Goal: Task Accomplishment & Management: Manage account settings

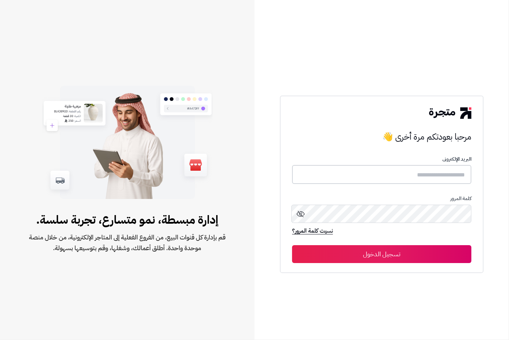
type input "**********"
click at [349, 250] on button "تسجيل الدخول" at bounding box center [381, 254] width 179 height 18
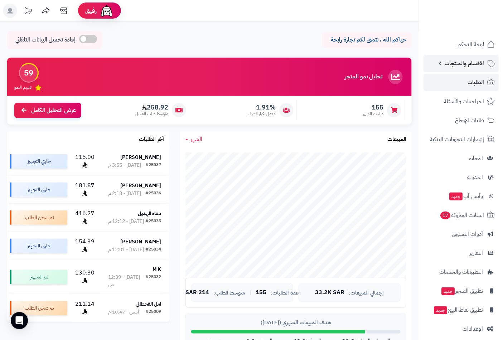
click at [461, 63] on span "الأقسام والمنتجات" at bounding box center [464, 63] width 39 height 10
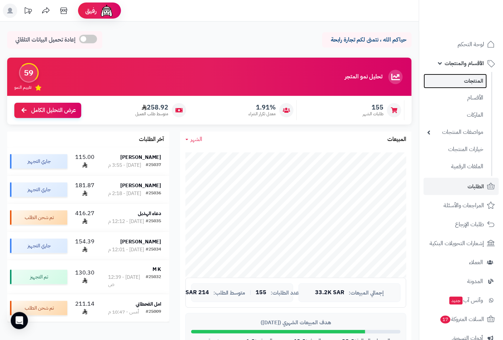
click at [465, 81] on link "المنتجات" at bounding box center [455, 81] width 63 height 15
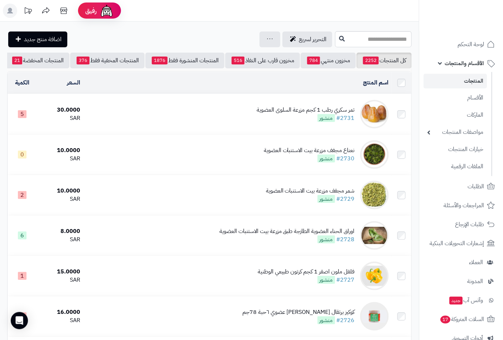
scroll to position [0, -67]
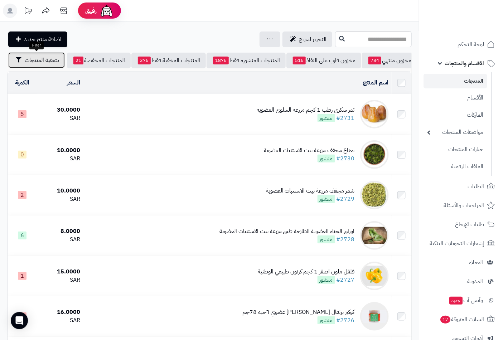
click at [42, 57] on span "تصفية المنتجات" at bounding box center [42, 60] width 34 height 9
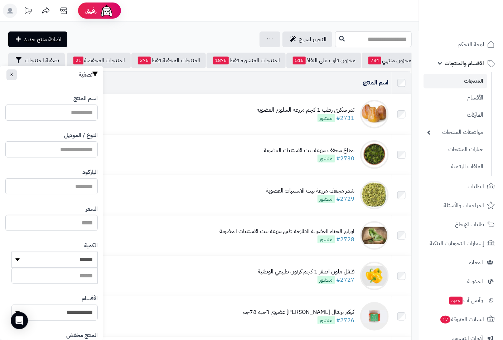
click at [80, 153] on input "النوع / الموديل" at bounding box center [51, 150] width 92 height 16
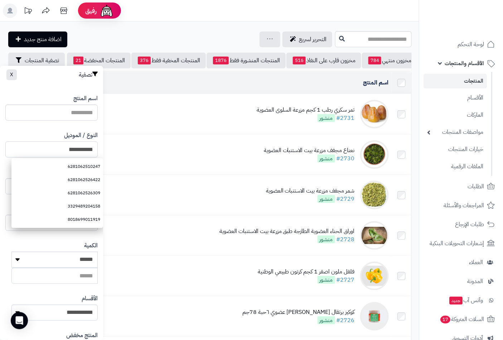
type input "**********"
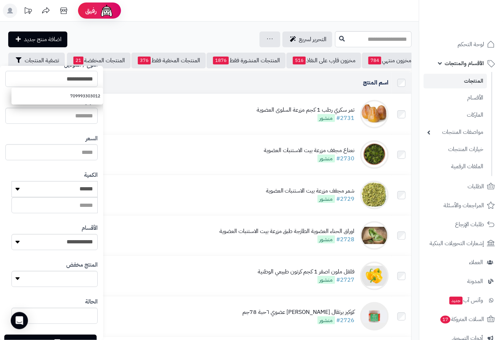
scroll to position [98, 0]
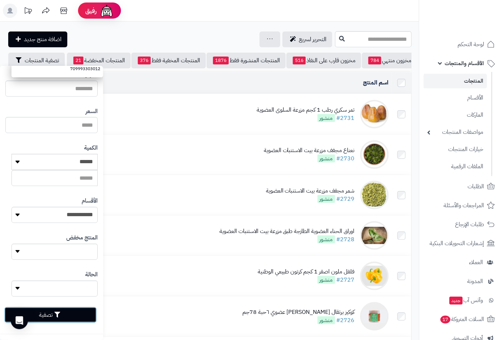
click at [73, 314] on button "تصفية" at bounding box center [50, 315] width 92 height 16
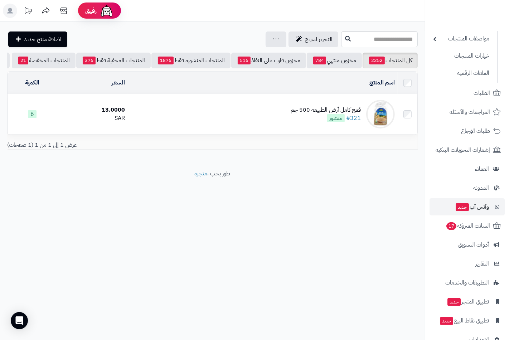
scroll to position [110, 0]
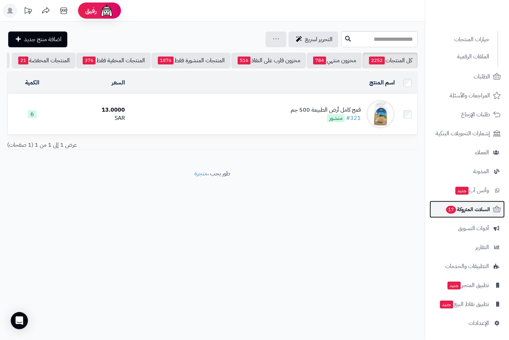
click at [460, 209] on span "السلات المتروكة 17" at bounding box center [468, 210] width 45 height 10
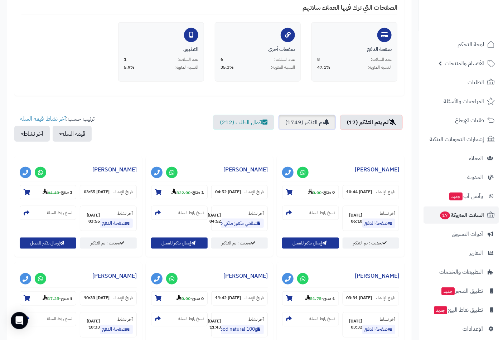
scroll to position [159, 0]
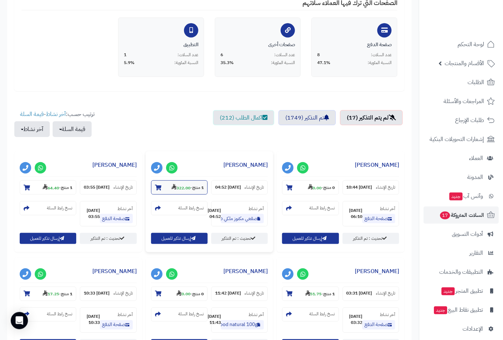
click at [161, 186] on icon at bounding box center [158, 188] width 6 height 6
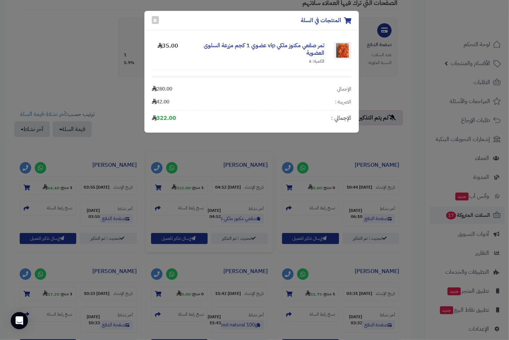
click at [163, 184] on div "المنتجات في السلة × تمر صقعي مكنوز ملكي vip عضوي 1 كجم مزرعة السلوى العضوية الك…" at bounding box center [254, 170] width 509 height 340
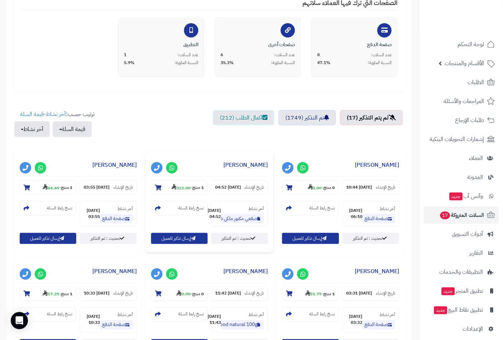
click at [163, 184] on section "1 منتج - 322.00" at bounding box center [179, 188] width 57 height 14
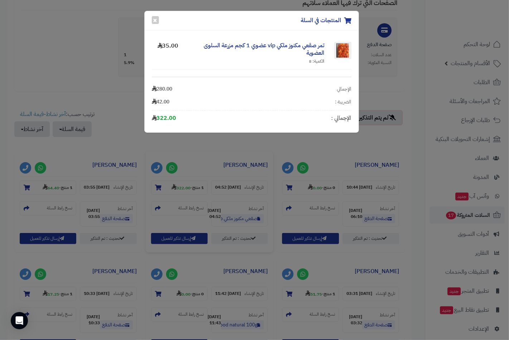
click at [163, 184] on div "المنتجات في السلة × تمر صقعي مكنوز ملكي vip عضوي 1 كجم مزرعة السلوى العضوية الك…" at bounding box center [254, 170] width 509 height 340
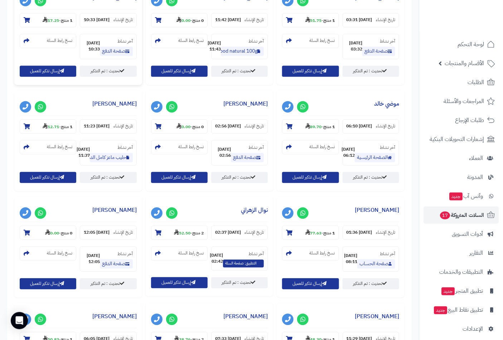
scroll to position [438, 0]
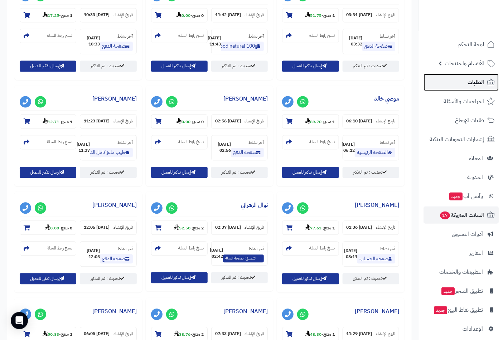
click at [474, 85] on span "الطلبات" at bounding box center [476, 82] width 16 height 10
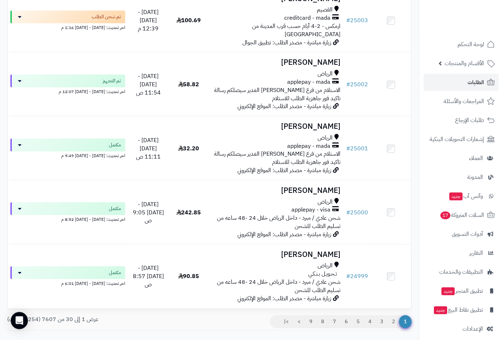
scroll to position [1654, 0]
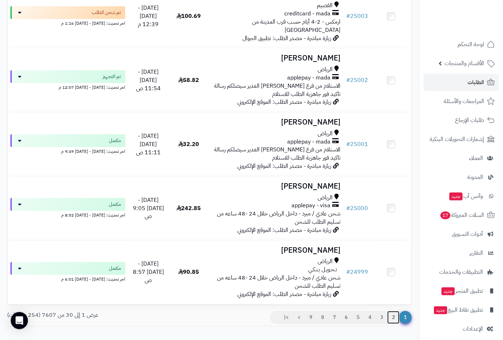
click at [392, 311] on link "2" at bounding box center [394, 317] width 12 height 13
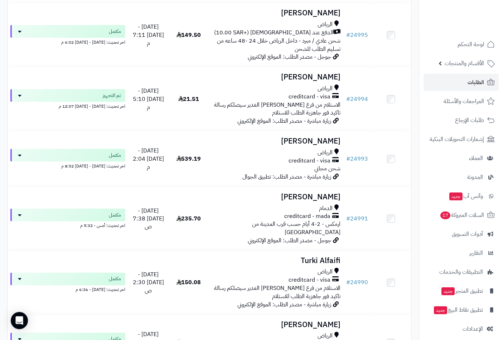
scroll to position [278, 0]
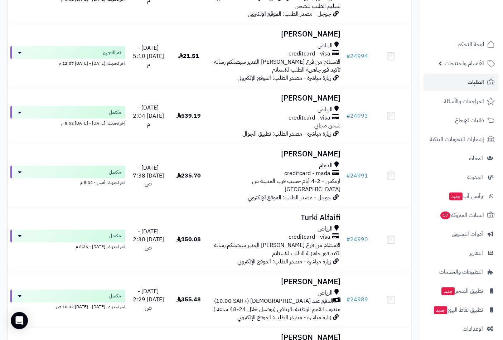
click at [337, 214] on h3 "Turki Alfaifi" at bounding box center [276, 218] width 129 height 8
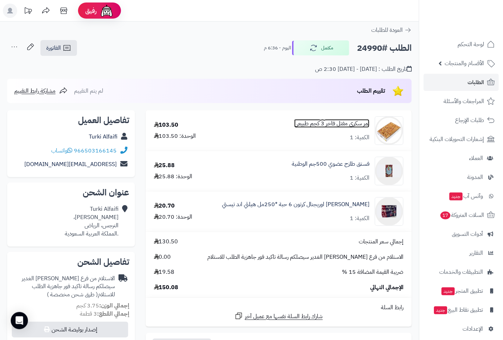
click at [336, 126] on link "تمر سكري مفتل فاخر 3 كجم طبيعي" at bounding box center [331, 124] width 75 height 8
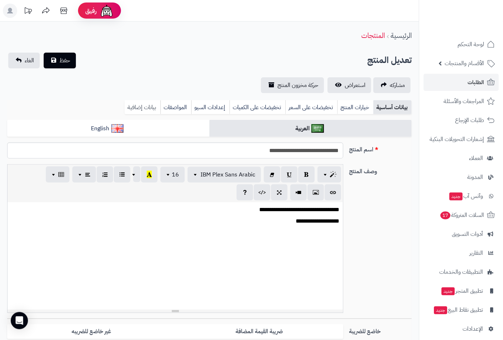
click at [141, 108] on link "بيانات إضافية" at bounding box center [143, 107] width 36 height 14
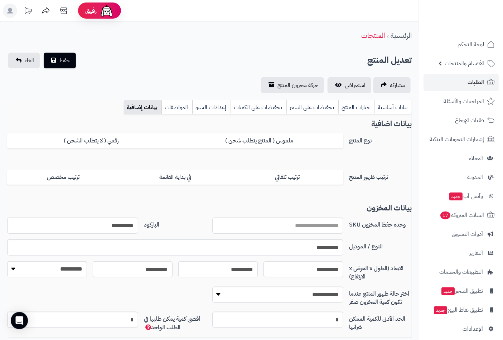
click at [119, 226] on input "**********" at bounding box center [72, 226] width 131 height 16
click at [62, 65] on button "حفظ" at bounding box center [60, 60] width 32 height 16
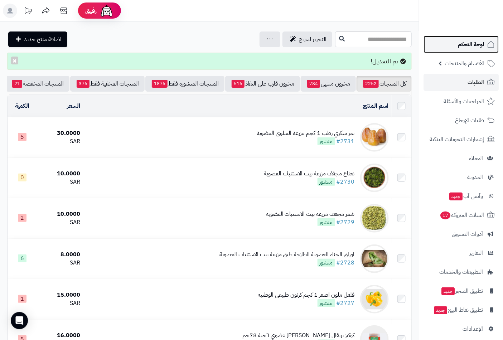
click at [473, 42] on span "لوحة التحكم" at bounding box center [471, 44] width 26 height 10
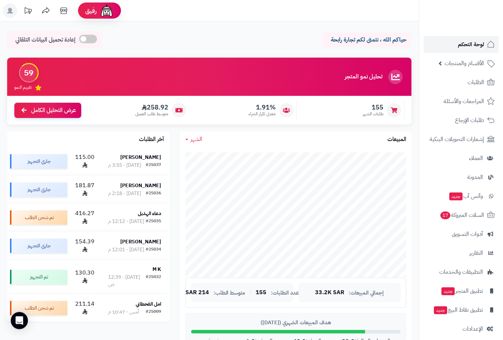
click at [470, 47] on span "لوحة التحكم" at bounding box center [471, 44] width 26 height 10
